Goal: Task Accomplishment & Management: Complete application form

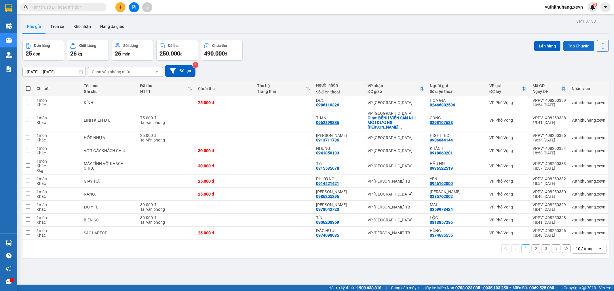
click at [571, 45] on button "Tạo Chuyến" at bounding box center [578, 46] width 31 height 10
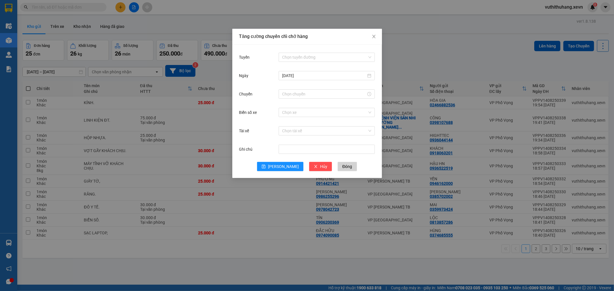
click at [295, 50] on div "Tuyến Chọn tuyến đường [DATE] Chuyến Biển số xe Chọn xe Tài xế Chọn tài xế Ghi …" at bounding box center [307, 112] width 150 height 134
click at [290, 58] on input "Tuyến" at bounding box center [324, 57] width 85 height 9
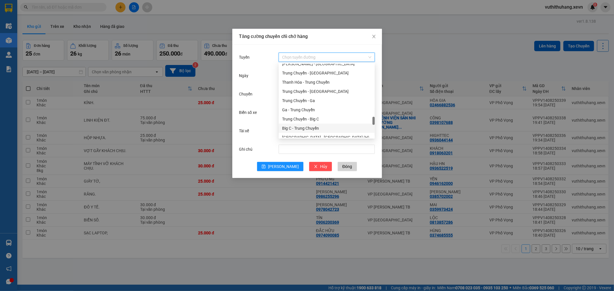
scroll to position [755, 0]
click at [300, 134] on div "Ga - [GEOGRAPHIC_DATA] (H)" at bounding box center [326, 133] width 89 height 6
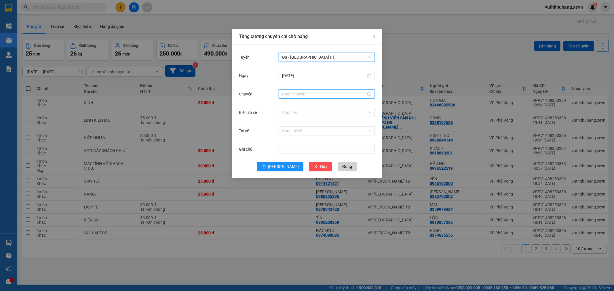
drag, startPoint x: 293, startPoint y: 94, endPoint x: 287, endPoint y: 112, distance: 18.2
click at [293, 94] on input "Chuyến" at bounding box center [324, 94] width 84 height 6
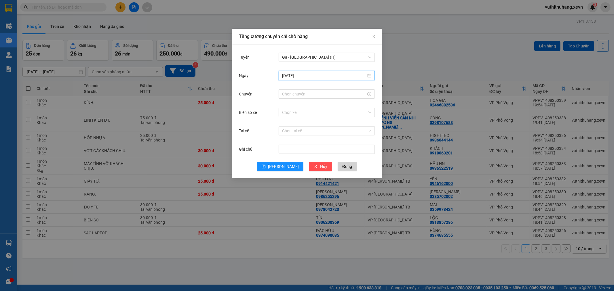
click at [296, 78] on input "[DATE]" at bounding box center [324, 76] width 84 height 6
type input "[DATE]"
click at [340, 125] on div "15" at bounding box center [338, 126] width 7 height 7
click at [298, 97] on input "Chuyến" at bounding box center [324, 94] width 84 height 6
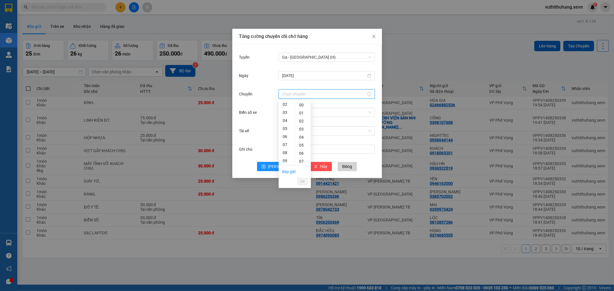
scroll to position [32, 0]
drag, startPoint x: 284, startPoint y: 129, endPoint x: 289, endPoint y: 131, distance: 5.5
click at [285, 129] on div "07" at bounding box center [287, 129] width 16 height 8
click at [302, 145] on div "05" at bounding box center [303, 145] width 16 height 8
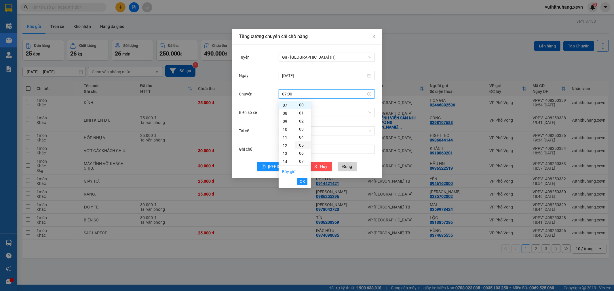
type input "07:05"
drag, startPoint x: 300, startPoint y: 181, endPoint x: 312, endPoint y: 173, distance: 13.6
click at [301, 180] on span "OK" at bounding box center [302, 181] width 5 height 6
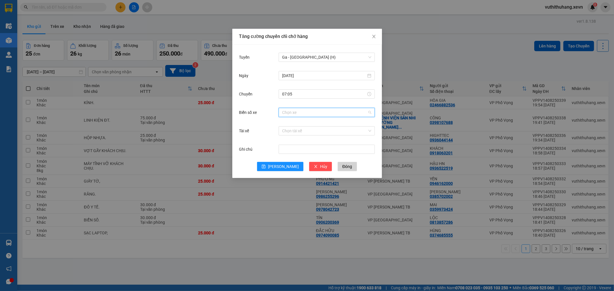
drag, startPoint x: 307, startPoint y: 111, endPoint x: 529, endPoint y: 108, distance: 222.4
click at [310, 110] on input "Biển số xe" at bounding box center [324, 112] width 85 height 9
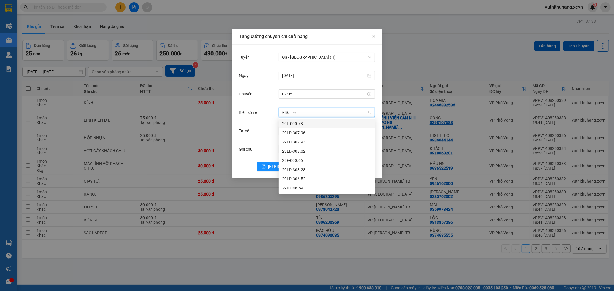
type input "7.96"
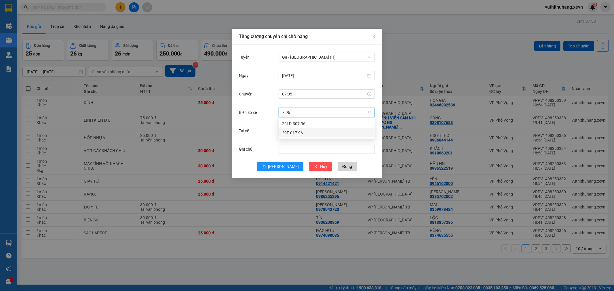
click at [293, 134] on div "29F-017.96" at bounding box center [326, 133] width 89 height 6
click at [297, 131] on input "Tài xế" at bounding box center [324, 131] width 85 height 9
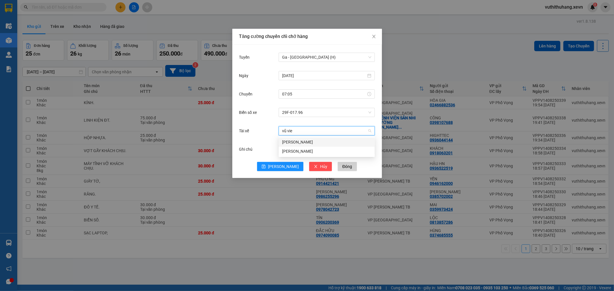
type input "[PERSON_NAME]"
click at [298, 142] on div "[PERSON_NAME]" at bounding box center [326, 142] width 89 height 6
drag, startPoint x: 274, startPoint y: 165, endPoint x: 309, endPoint y: 100, distance: 73.1
click at [266, 165] on icon "save" at bounding box center [264, 167] width 4 height 4
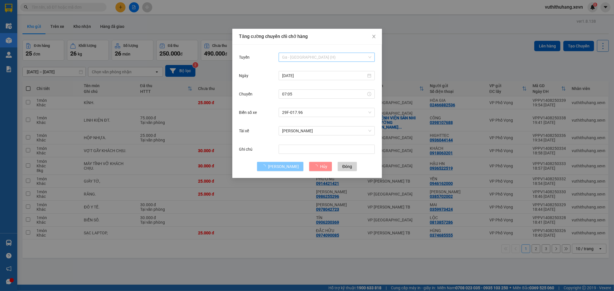
drag, startPoint x: 305, startPoint y: 58, endPoint x: 298, endPoint y: 56, distance: 7.1
click at [304, 57] on span "Ga - [GEOGRAPHIC_DATA] (H)" at bounding box center [326, 57] width 89 height 9
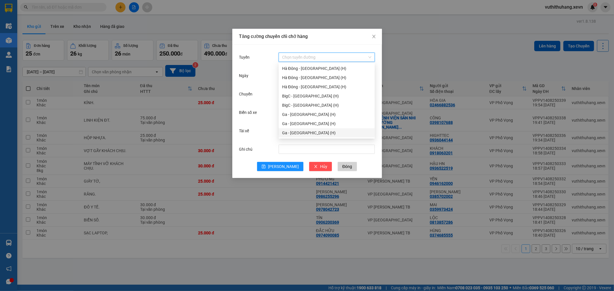
drag, startPoint x: 287, startPoint y: 132, endPoint x: 295, endPoint y: 122, distance: 12.1
click at [290, 132] on div "Ga - [GEOGRAPHIC_DATA] (H)" at bounding box center [326, 133] width 89 height 6
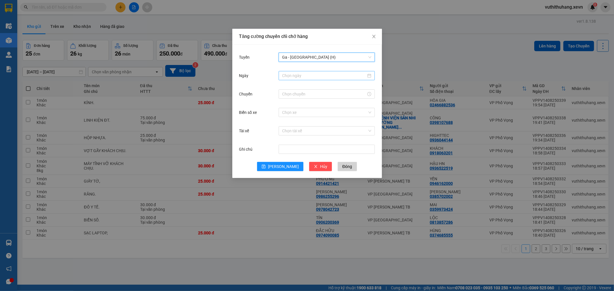
click at [309, 73] on input "Ngày" at bounding box center [324, 76] width 84 height 6
type input "[DATE]"
click at [350, 127] on div "16" at bounding box center [349, 126] width 7 height 7
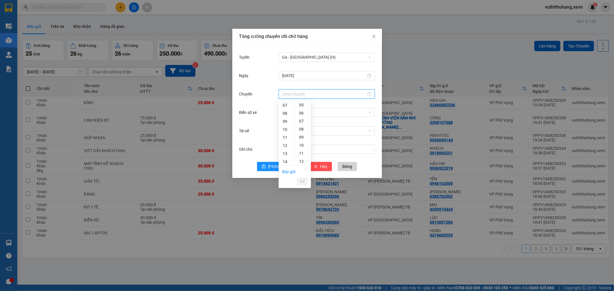
click at [298, 95] on input "Chuyến" at bounding box center [324, 94] width 84 height 6
drag, startPoint x: 285, startPoint y: 120, endPoint x: 293, endPoint y: 121, distance: 7.7
click at [285, 120] on div "09" at bounding box center [287, 121] width 16 height 8
click at [300, 122] on div "30" at bounding box center [303, 123] width 16 height 8
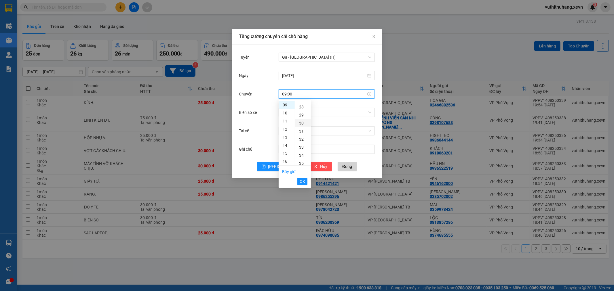
type input "09:30"
click at [304, 180] on span "OK" at bounding box center [302, 181] width 5 height 6
click at [313, 110] on input "Biển số xe" at bounding box center [324, 112] width 85 height 9
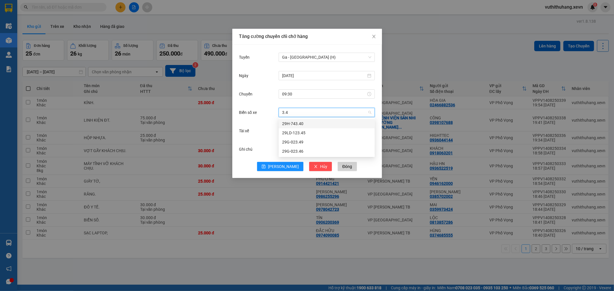
type input "3.40"
drag, startPoint x: 288, startPoint y: 125, endPoint x: 285, endPoint y: 128, distance: 4.3
click at [288, 125] on div "29H-743.40" at bounding box center [326, 124] width 89 height 6
click at [285, 130] on input "Tài xế" at bounding box center [324, 131] width 85 height 9
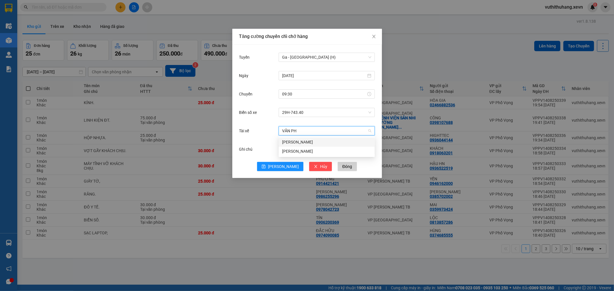
type input "VĂN PHÚ"
click at [304, 151] on div "[PERSON_NAME]" at bounding box center [326, 151] width 89 height 6
click at [279, 165] on button "[PERSON_NAME]" at bounding box center [280, 166] width 46 height 9
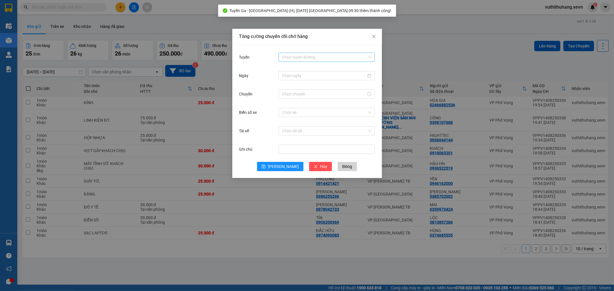
click at [302, 57] on input "Tuyến" at bounding box center [324, 57] width 85 height 9
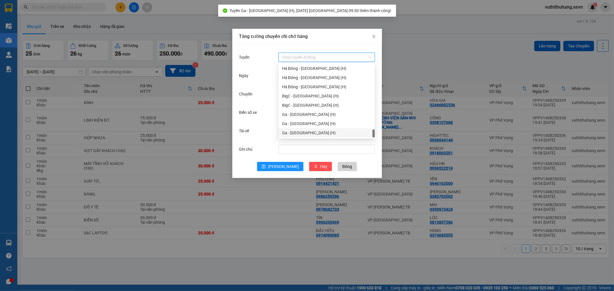
click at [300, 131] on div "Ga - [GEOGRAPHIC_DATA] (H)" at bounding box center [326, 133] width 89 height 6
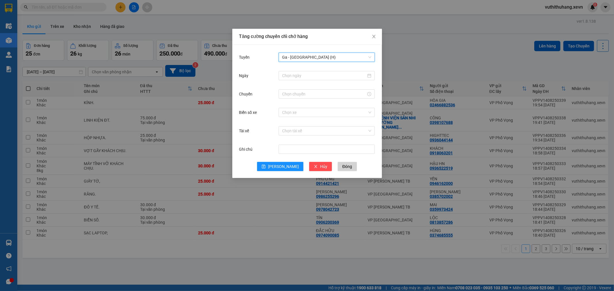
click at [308, 56] on span "Ga - [GEOGRAPHIC_DATA] (H)" at bounding box center [326, 57] width 89 height 9
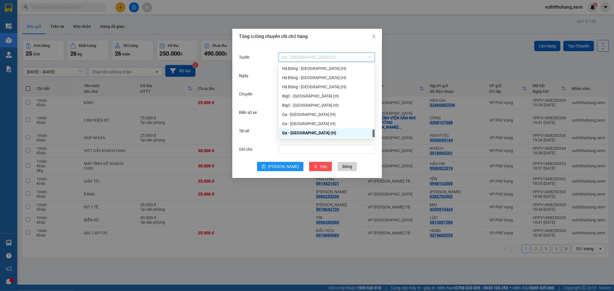
drag, startPoint x: 295, startPoint y: 133, endPoint x: 314, endPoint y: 107, distance: 32.1
click at [297, 133] on div "Ga - [GEOGRAPHIC_DATA] (H)" at bounding box center [326, 133] width 89 height 6
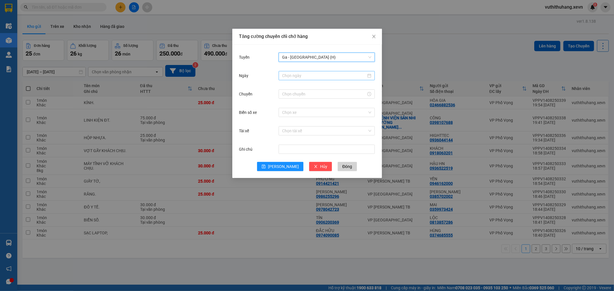
click at [303, 77] on input "Ngày" at bounding box center [324, 76] width 84 height 6
type input "[DATE]"
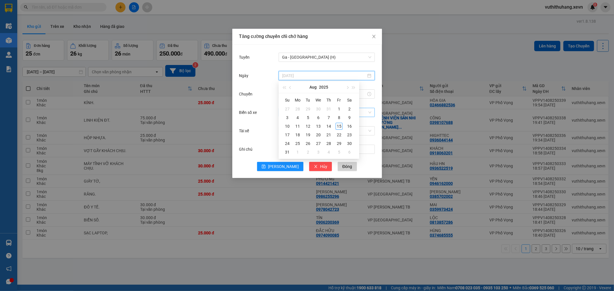
drag, startPoint x: 348, startPoint y: 125, endPoint x: 341, endPoint y: 114, distance: 13.3
click at [348, 125] on div "16" at bounding box center [349, 126] width 7 height 7
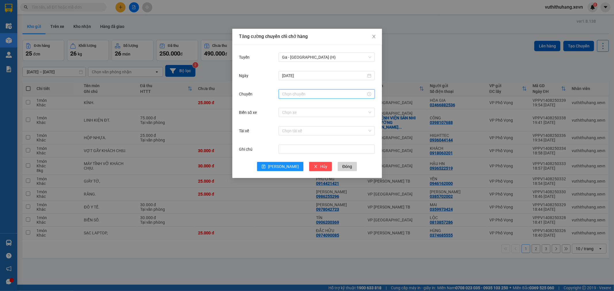
click at [300, 92] on input "Chuyến" at bounding box center [324, 94] width 84 height 6
drag, startPoint x: 285, startPoint y: 154, endPoint x: 295, endPoint y: 148, distance: 11.0
click at [286, 152] on div "15" at bounding box center [287, 153] width 16 height 8
click at [303, 122] on div "30" at bounding box center [303, 123] width 16 height 8
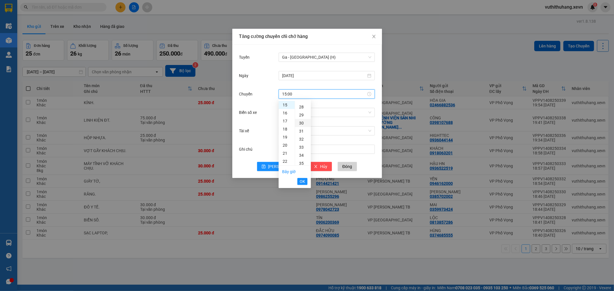
type input "15:30"
click at [298, 177] on li "OK" at bounding box center [302, 182] width 10 height 10
click at [303, 179] on span "OK" at bounding box center [302, 181] width 5 height 6
drag, startPoint x: 334, startPoint y: 118, endPoint x: 337, endPoint y: 117, distance: 3.1
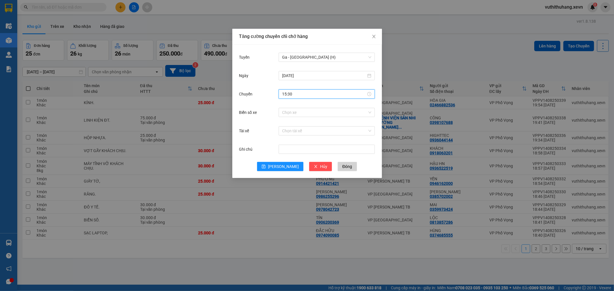
click at [335, 118] on div "Biển số xe Chọn xe" at bounding box center [307, 116] width 136 height 18
drag, startPoint x: 339, startPoint y: 115, endPoint x: 349, endPoint y: 116, distance: 10.4
click at [346, 115] on input "Biển số xe" at bounding box center [324, 112] width 85 height 9
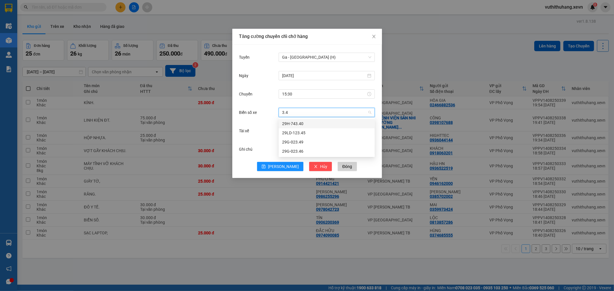
type input "3.40"
click at [289, 123] on div "29H-743.40" at bounding box center [326, 124] width 89 height 6
drag, startPoint x: 279, startPoint y: 129, endPoint x: 285, endPoint y: 130, distance: 6.6
click at [283, 130] on div "Chọn tài xế" at bounding box center [327, 130] width 96 height 9
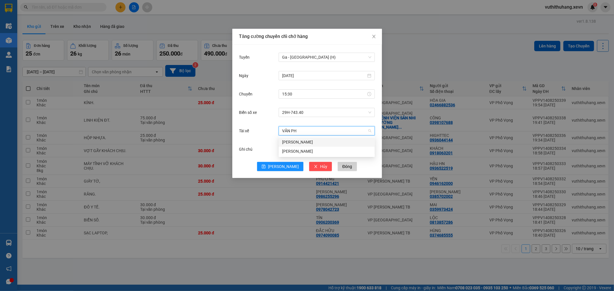
type input "VĂN PHÚ"
click at [281, 150] on div "[PERSON_NAME]" at bounding box center [327, 151] width 96 height 9
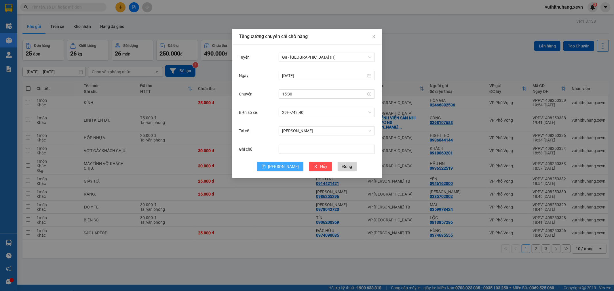
click at [280, 165] on span "[PERSON_NAME]" at bounding box center [283, 166] width 31 height 6
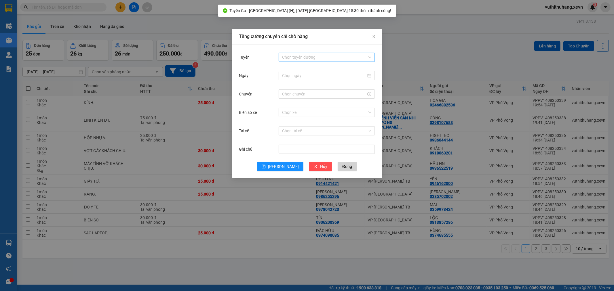
click at [322, 58] on input "Tuyến" at bounding box center [324, 57] width 85 height 9
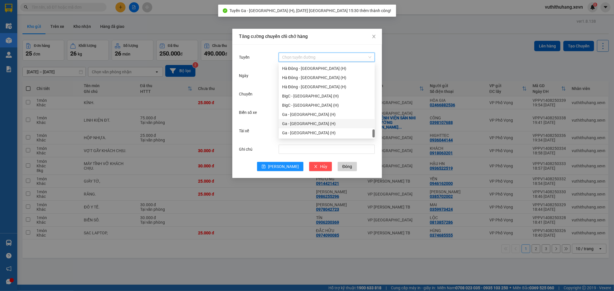
click at [307, 124] on div "Ga - [GEOGRAPHIC_DATA] (H)" at bounding box center [326, 124] width 89 height 6
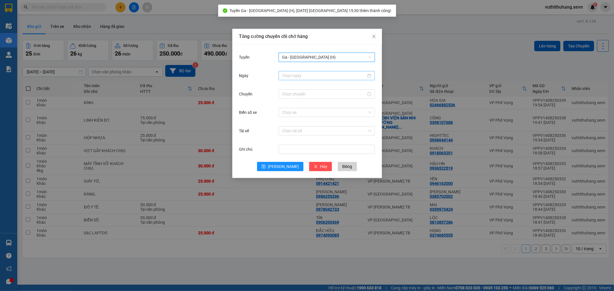
click at [297, 74] on input "Ngày" at bounding box center [324, 76] width 84 height 6
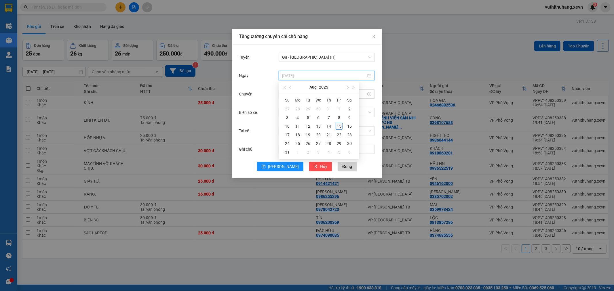
type input "[DATE]"
click at [340, 127] on div "15" at bounding box center [338, 126] width 7 height 7
click at [308, 92] on input "Chuyến" at bounding box center [324, 94] width 84 height 6
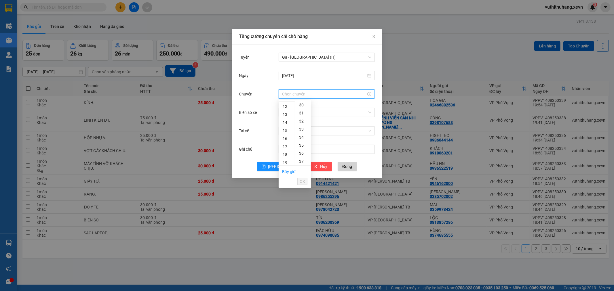
scroll to position [57, 0]
drag, startPoint x: 284, startPoint y: 106, endPoint x: 292, endPoint y: 109, distance: 8.6
click at [285, 106] on div "07" at bounding box center [287, 105] width 16 height 8
click at [300, 146] on div "05" at bounding box center [303, 145] width 16 height 8
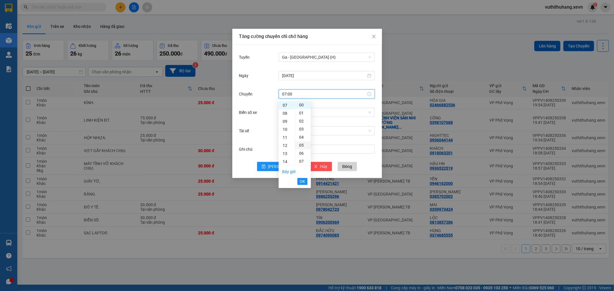
type input "07:05"
click at [303, 180] on span "OK" at bounding box center [302, 181] width 5 height 6
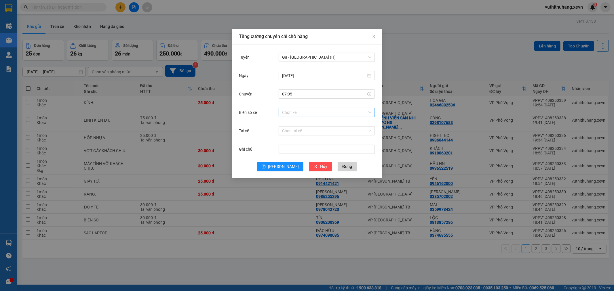
click at [342, 116] on div "Chọn xe" at bounding box center [327, 113] width 96 height 12
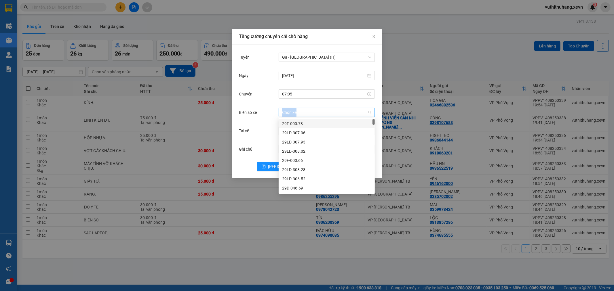
click at [314, 114] on input "Biển số xe" at bounding box center [324, 112] width 85 height 9
click at [314, 112] on input "Biển số xe" at bounding box center [324, 112] width 85 height 9
click at [317, 110] on input "Biển số xe" at bounding box center [324, 112] width 85 height 9
type input "6.18"
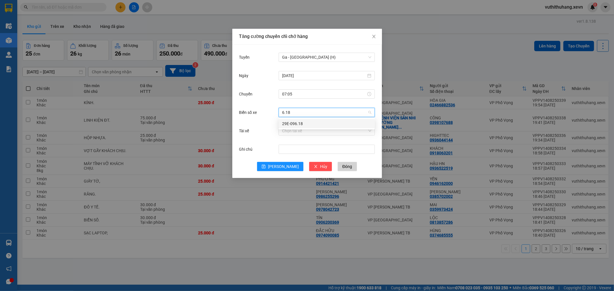
click at [310, 123] on div "29E-096.18" at bounding box center [326, 124] width 89 height 6
drag, startPoint x: 303, startPoint y: 132, endPoint x: 300, endPoint y: 131, distance: 3.2
click at [302, 132] on input "Tài xế" at bounding box center [324, 131] width 85 height 9
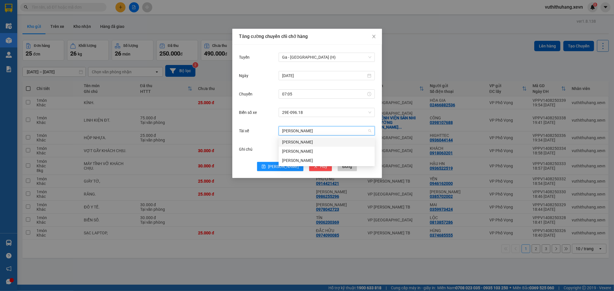
type input "[PERSON_NAME]"
click at [291, 151] on div "[PERSON_NAME]" at bounding box center [326, 151] width 89 height 6
drag, startPoint x: 277, startPoint y: 167, endPoint x: 272, endPoint y: 166, distance: 5.6
click at [275, 166] on button "[PERSON_NAME]" at bounding box center [280, 166] width 46 height 9
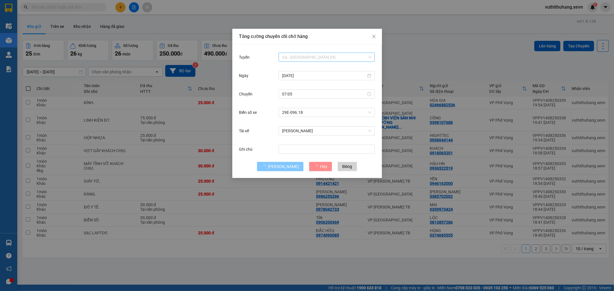
click at [304, 56] on span "Ga - [GEOGRAPHIC_DATA] (H)" at bounding box center [326, 57] width 89 height 9
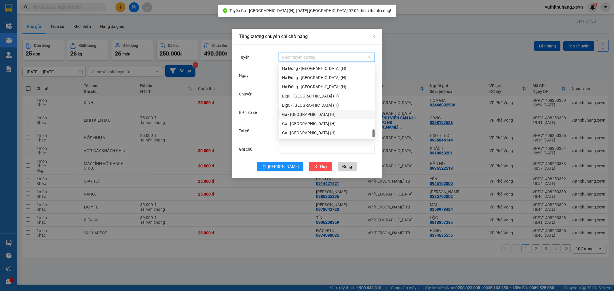
click at [300, 113] on div "Ga - [GEOGRAPHIC_DATA] (H)" at bounding box center [326, 114] width 89 height 6
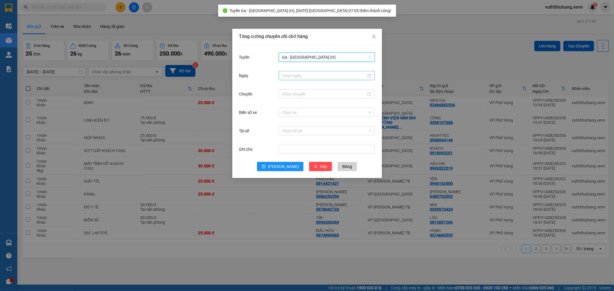
click at [291, 73] on input "Ngày" at bounding box center [324, 76] width 84 height 6
type input "[DATE]"
click at [337, 123] on div "15" at bounding box center [338, 126] width 7 height 7
click at [299, 91] on input "Chuyến" at bounding box center [324, 94] width 84 height 6
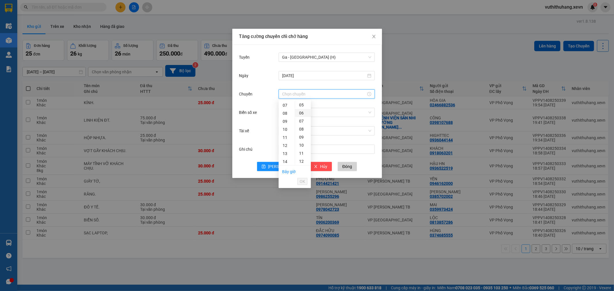
drag, startPoint x: 283, startPoint y: 107, endPoint x: 305, endPoint y: 141, distance: 40.6
click at [283, 106] on div "07" at bounding box center [287, 105] width 16 height 8
drag, startPoint x: 302, startPoint y: 146, endPoint x: 301, endPoint y: 160, distance: 14.5
click at [302, 145] on div "05" at bounding box center [303, 145] width 16 height 8
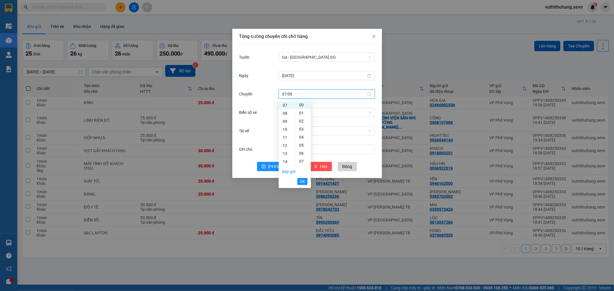
type input "07:05"
drag, startPoint x: 303, startPoint y: 182, endPoint x: 304, endPoint y: 177, distance: 4.7
click at [302, 181] on span "OK" at bounding box center [302, 181] width 5 height 6
click at [319, 120] on body "Kết quả tìm kiếm ( 0 ) Bộ lọc No Data vuthithuhang.xevn 8 Điều hành xe Kho hàng…" at bounding box center [307, 145] width 614 height 291
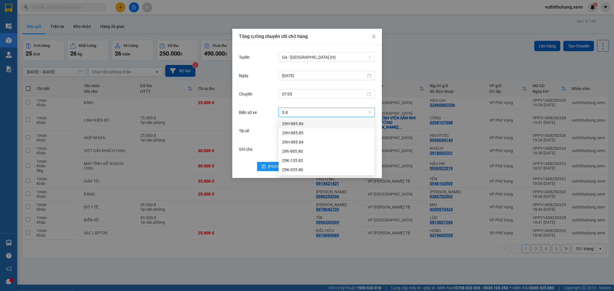
type input "5.86"
click at [299, 133] on div "29K-035.86" at bounding box center [326, 133] width 89 height 6
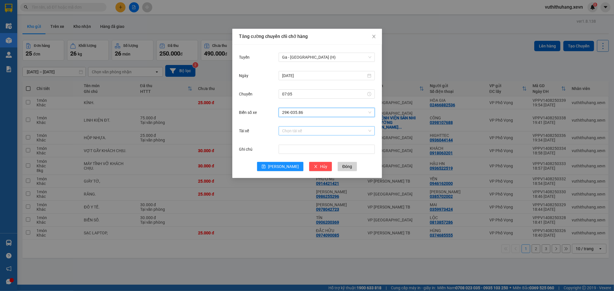
click at [295, 134] on input "Tài xế" at bounding box center [324, 131] width 85 height 9
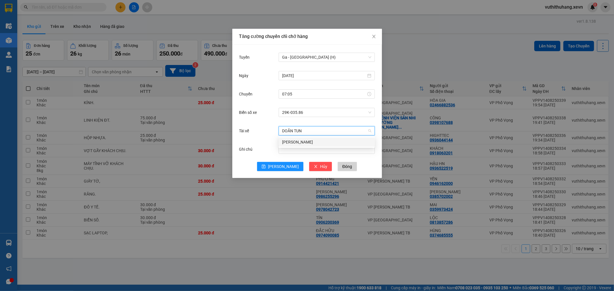
type input "[PERSON_NAME]"
drag, startPoint x: 300, startPoint y: 142, endPoint x: 284, endPoint y: 156, distance: 21.0
click at [300, 142] on div "[PERSON_NAME]" at bounding box center [326, 142] width 89 height 6
drag, startPoint x: 284, startPoint y: 163, endPoint x: 287, endPoint y: 159, distance: 5.1
click at [284, 162] on button "[PERSON_NAME]" at bounding box center [280, 166] width 46 height 9
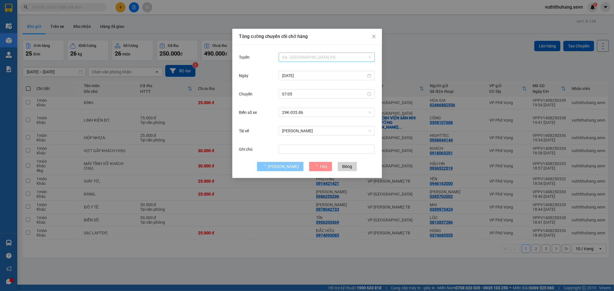
click at [291, 55] on span "Ga - [GEOGRAPHIC_DATA] (H)" at bounding box center [326, 57] width 89 height 9
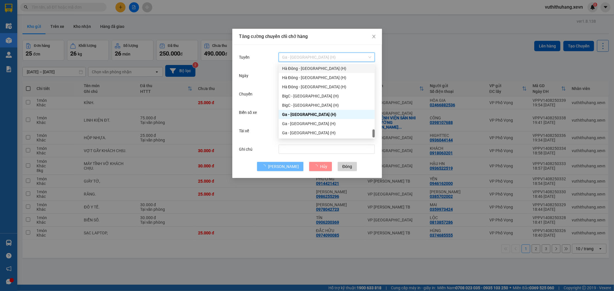
drag, startPoint x: 294, startPoint y: 56, endPoint x: 300, endPoint y: 50, distance: 7.7
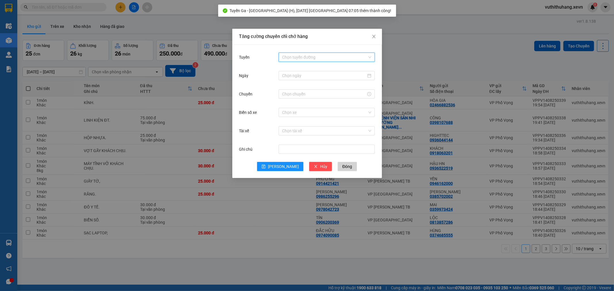
click at [301, 58] on input "Tuyến" at bounding box center [324, 57] width 85 height 9
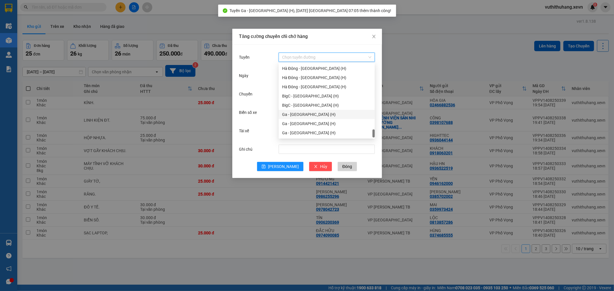
drag, startPoint x: 300, startPoint y: 113, endPoint x: 308, endPoint y: 104, distance: 12.4
click at [300, 113] on div "Ga - [GEOGRAPHIC_DATA] (H)" at bounding box center [326, 114] width 89 height 6
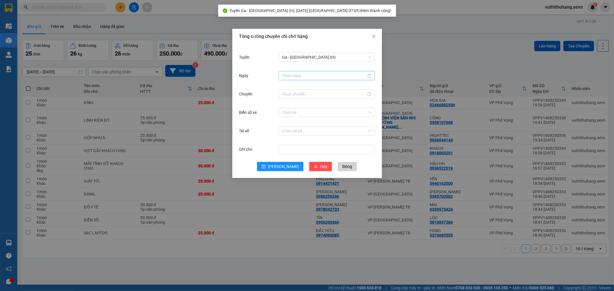
click at [318, 78] on div at bounding box center [327, 75] width 96 height 9
type input "[DATE]"
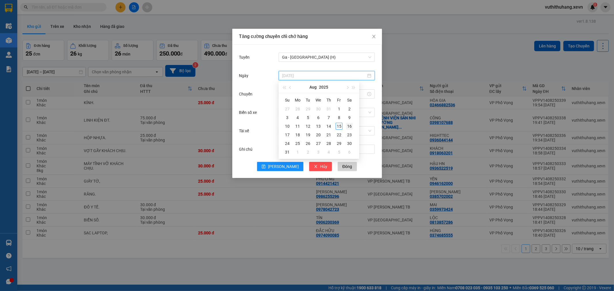
click at [349, 125] on div "16" at bounding box center [349, 126] width 7 height 7
click at [311, 94] on input "Chuyến" at bounding box center [324, 94] width 84 height 6
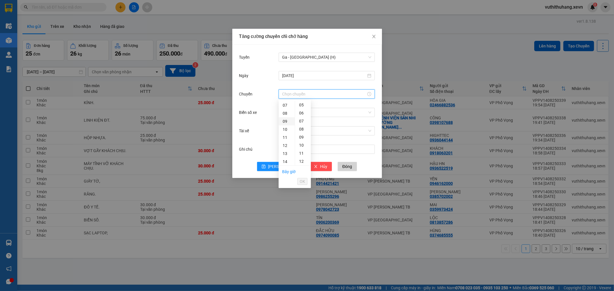
click at [285, 120] on div "09" at bounding box center [287, 121] width 16 height 8
click at [300, 153] on div "30" at bounding box center [303, 155] width 16 height 8
type input "09:30"
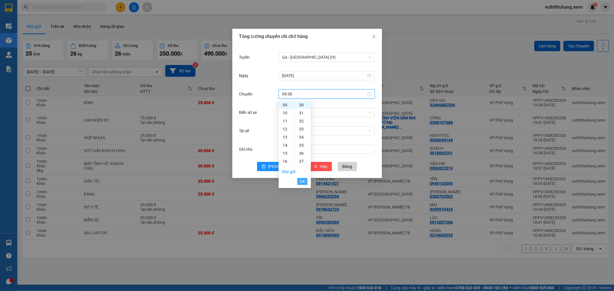
drag, startPoint x: 306, startPoint y: 182, endPoint x: 303, endPoint y: 157, distance: 26.1
click at [305, 182] on button "OK" at bounding box center [302, 181] width 10 height 7
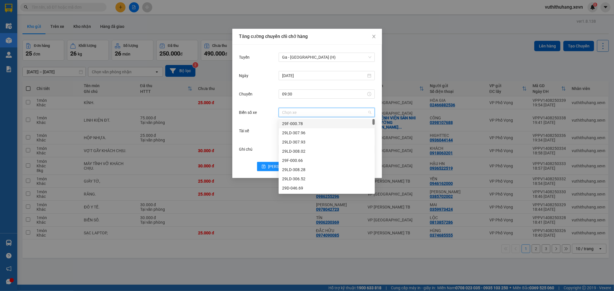
drag, startPoint x: 311, startPoint y: 112, endPoint x: 341, endPoint y: 121, distance: 31.9
click at [311, 112] on input "Biển số xe" at bounding box center [324, 112] width 85 height 9
type input "7.25"
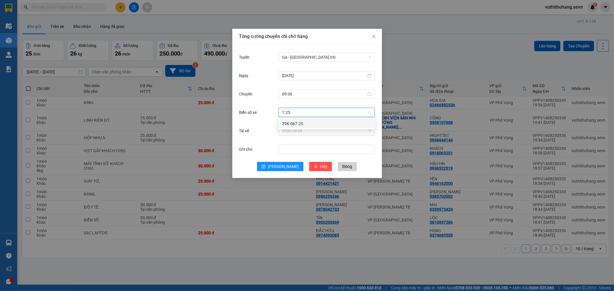
click at [303, 125] on div "29K-067.25" at bounding box center [326, 124] width 89 height 6
click at [292, 132] on input "Tài xế" at bounding box center [324, 131] width 85 height 9
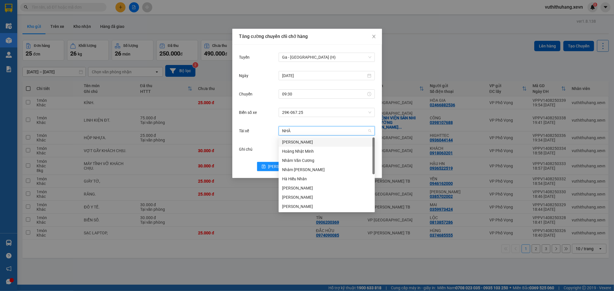
type input "NHÂM"
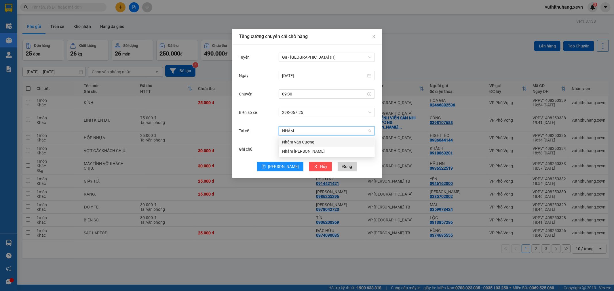
click at [311, 141] on div "Nhâm Văn Cương" at bounding box center [326, 142] width 89 height 6
drag, startPoint x: 280, startPoint y: 167, endPoint x: 311, endPoint y: 96, distance: 77.3
click at [280, 167] on span "[PERSON_NAME]" at bounding box center [283, 166] width 31 height 6
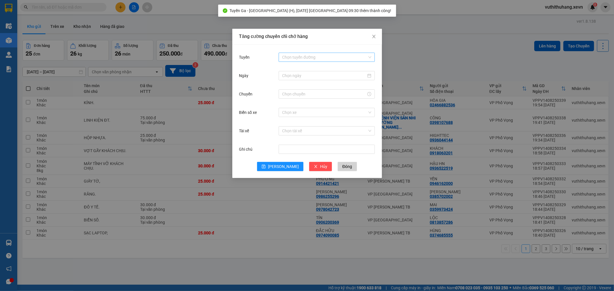
drag, startPoint x: 306, startPoint y: 58, endPoint x: 278, endPoint y: 60, distance: 27.5
click at [304, 58] on input "Tuyến" at bounding box center [324, 57] width 85 height 9
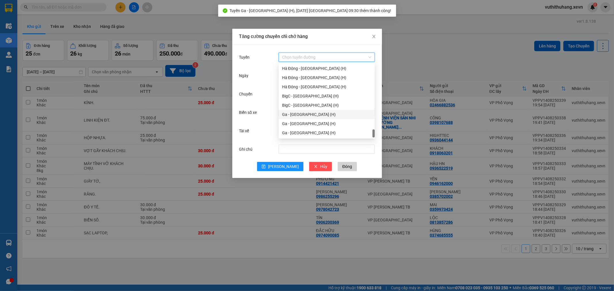
click at [303, 113] on div "Ga - [GEOGRAPHIC_DATA] (H)" at bounding box center [326, 114] width 89 height 6
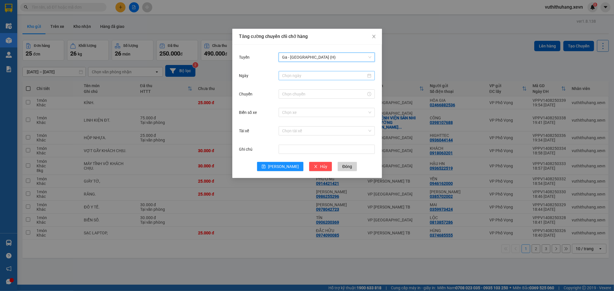
click at [304, 74] on input "Ngày" at bounding box center [324, 76] width 84 height 6
type input "[DATE]"
click at [348, 127] on div "16" at bounding box center [349, 126] width 7 height 7
click at [297, 90] on div at bounding box center [327, 93] width 96 height 9
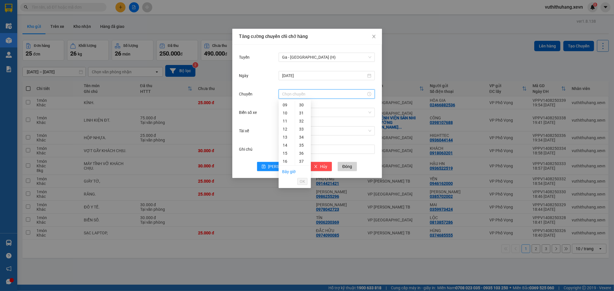
drag, startPoint x: 286, startPoint y: 155, endPoint x: 298, endPoint y: 149, distance: 13.8
click at [286, 154] on div "15" at bounding box center [287, 153] width 16 height 8
click at [302, 157] on div "30" at bounding box center [303, 155] width 16 height 8
type input "15:30"
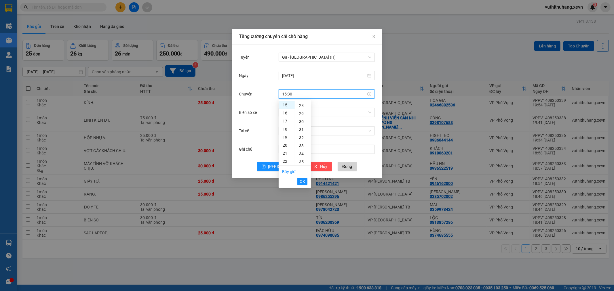
scroll to position [242, 0]
click at [301, 181] on span "OK" at bounding box center [302, 181] width 5 height 6
drag, startPoint x: 291, startPoint y: 113, endPoint x: 497, endPoint y: 116, distance: 206.3
click at [291, 113] on input "Biển số xe" at bounding box center [324, 112] width 85 height 9
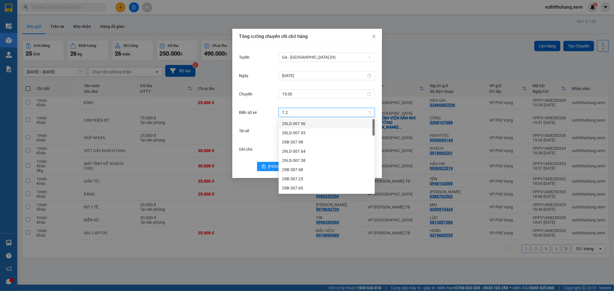
type input "7.25"
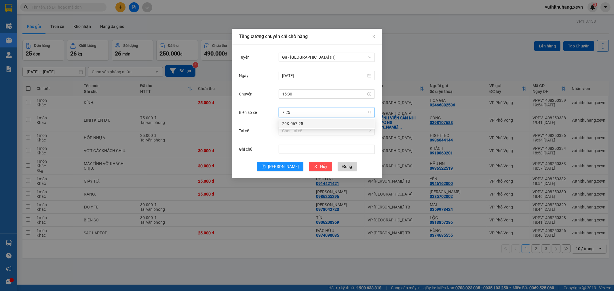
click at [293, 125] on div "29K-067.25" at bounding box center [326, 124] width 89 height 6
click at [294, 132] on input "Tài xế" at bounding box center [324, 131] width 85 height 9
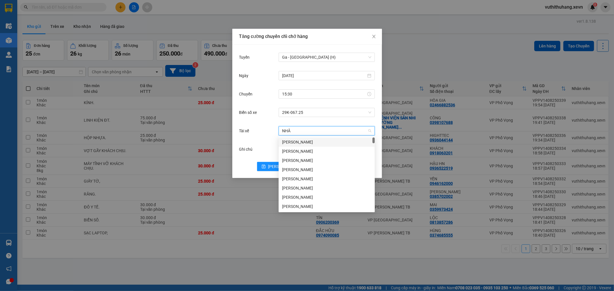
type input "NHÂM"
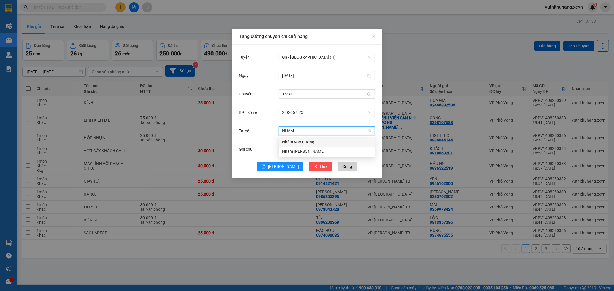
click at [296, 144] on div "Nhâm Văn Cương" at bounding box center [326, 142] width 89 height 6
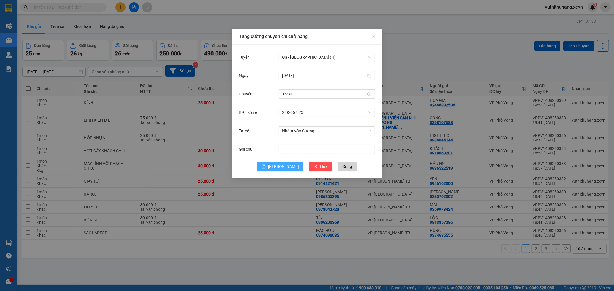
drag, startPoint x: 281, startPoint y: 160, endPoint x: 288, endPoint y: 169, distance: 11.1
click at [282, 160] on div "Ghi chú" at bounding box center [307, 153] width 136 height 18
drag, startPoint x: 289, startPoint y: 168, endPoint x: 293, endPoint y: 164, distance: 5.3
click at [291, 167] on button "[PERSON_NAME]" at bounding box center [280, 166] width 46 height 9
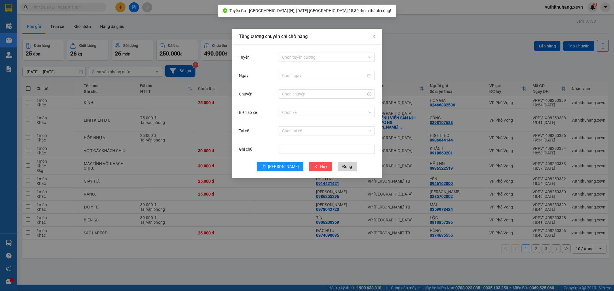
click at [332, 171] on div "Tuyến Chọn tuyến đường Ngày Chuyến Biển số xe Chọn xe Tài xế Chọn tài xế Ghi ch…" at bounding box center [307, 112] width 150 height 134
drag, startPoint x: 337, startPoint y: 160, endPoint x: 336, endPoint y: 174, distance: 13.5
click at [337, 161] on div "Ghi chú" at bounding box center [307, 153] width 136 height 18
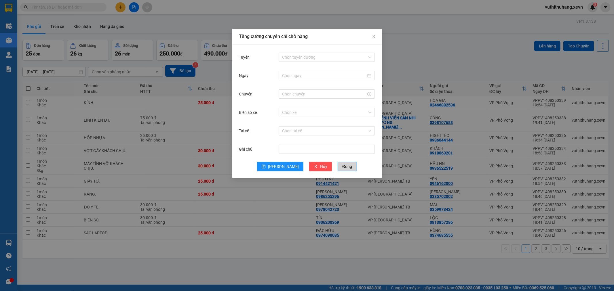
click at [342, 164] on span "Đóng" at bounding box center [347, 166] width 10 height 6
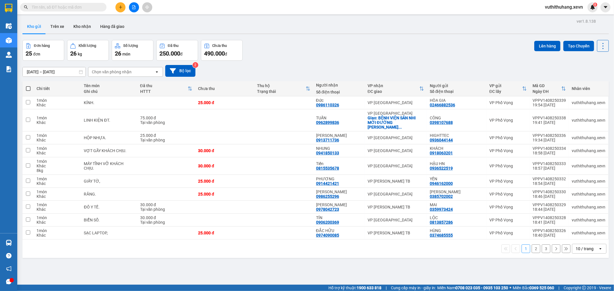
click at [582, 246] on div "10 / trang" at bounding box center [584, 249] width 18 height 6
click at [576, 233] on span "100 / trang" at bounding box center [581, 232] width 21 height 6
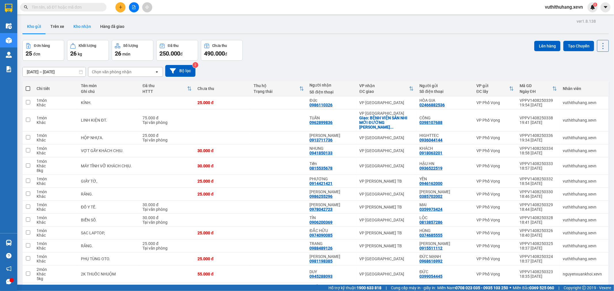
drag, startPoint x: 76, startPoint y: 25, endPoint x: 82, endPoint y: 25, distance: 5.5
click at [82, 25] on button "Kho nhận" at bounding box center [82, 27] width 27 height 14
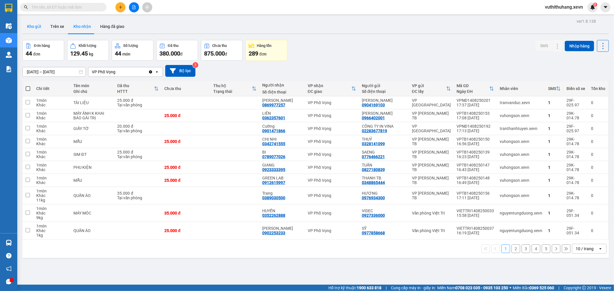
click at [34, 26] on button "Kho gửi" at bounding box center [33, 27] width 23 height 14
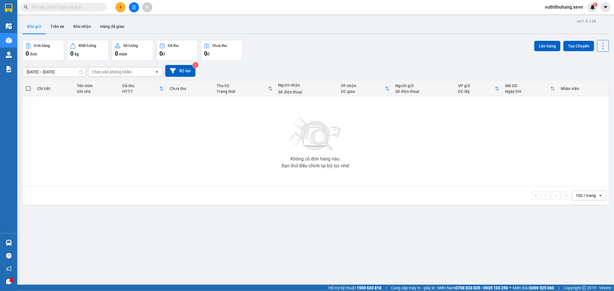
click at [88, 7] on input "text" at bounding box center [66, 7] width 68 height 6
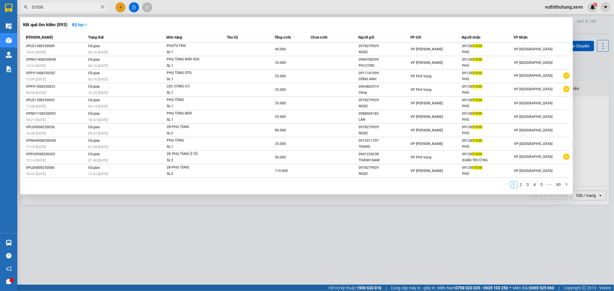
click at [33, 5] on input "51030" at bounding box center [66, 7] width 68 height 6
type input "0912851030"
click at [101, 7] on icon "close-circle" at bounding box center [102, 6] width 3 height 3
